Goal: Task Accomplishment & Management: Manage account settings

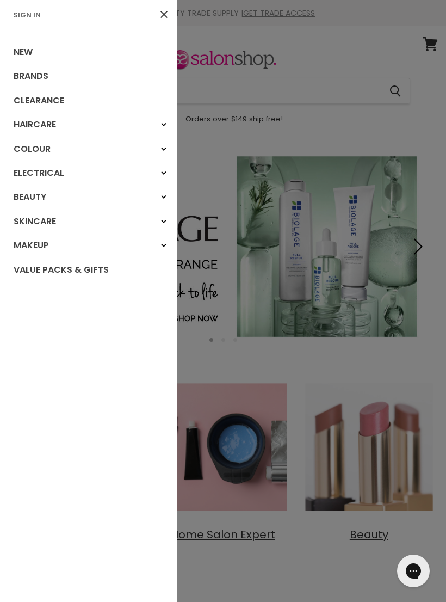
click at [35, 17] on link "Sign In" at bounding box center [27, 15] width 36 height 10
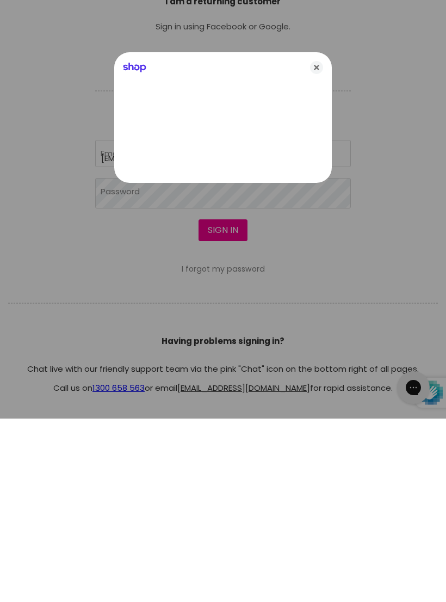
type input "rm22wa@proton.me"
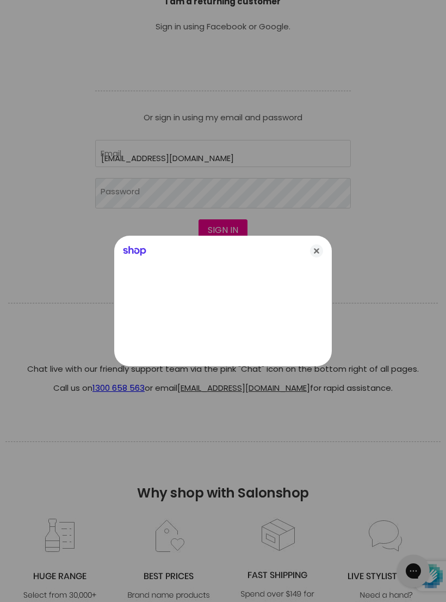
click at [176, 195] on div at bounding box center [223, 301] width 446 height 602
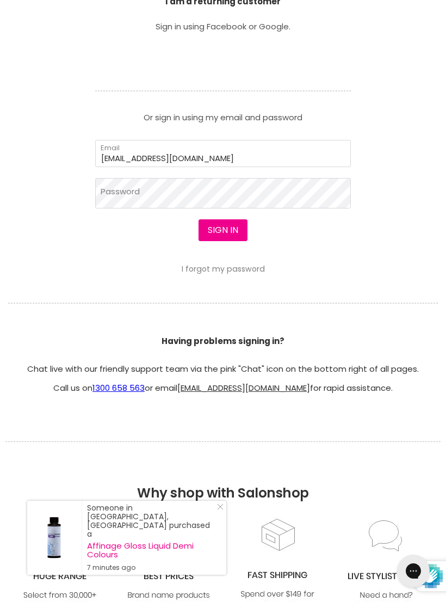
click at [205, 273] on link "I forgot my password" at bounding box center [223, 268] width 83 height 11
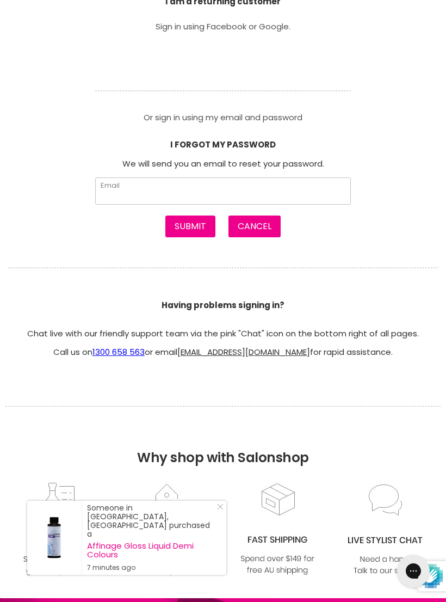
click at [252, 184] on input "Email" at bounding box center [223, 190] width 256 height 27
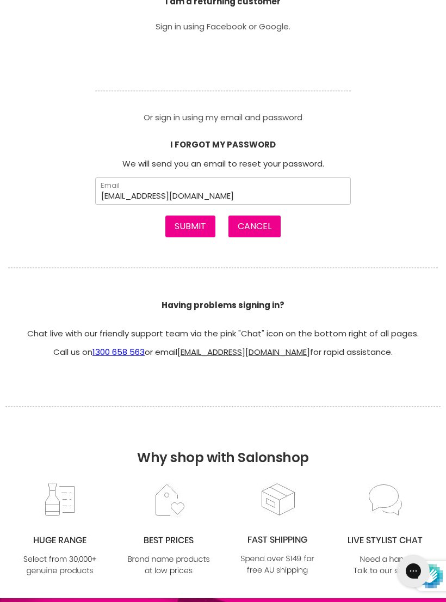
type input "rm22wa@proton.me"
click at [186, 221] on button "Submit" at bounding box center [190, 226] width 50 height 22
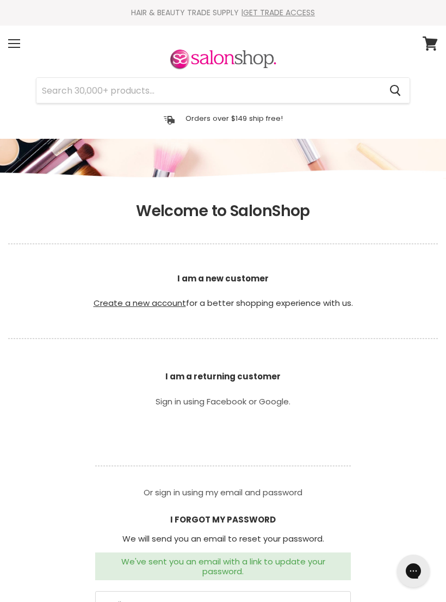
scroll to position [14, 0]
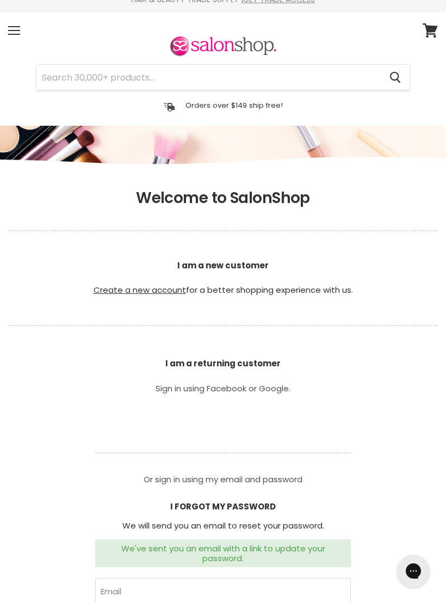
click at [393, 422] on section "Welcome to SalonShop I am a new customer Create a new account for a better shop…" at bounding box center [223, 486] width 446 height 606
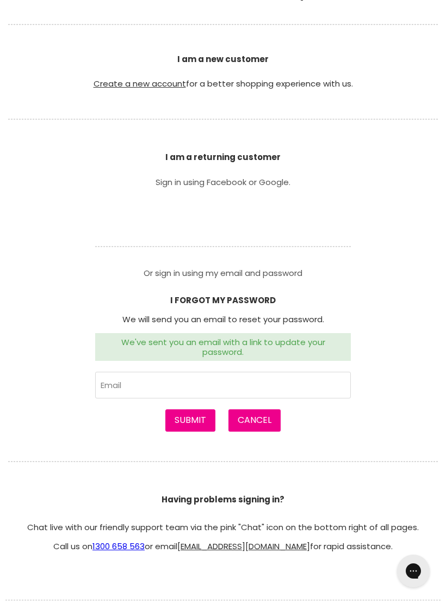
scroll to position [219, 0]
